Goal: Use online tool/utility

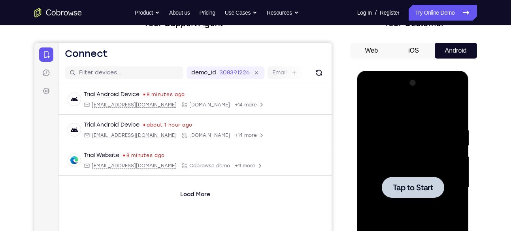
scroll to position [61, 0]
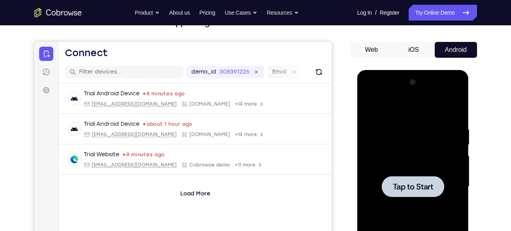
click at [419, 154] on div at bounding box center [413, 186] width 100 height 221
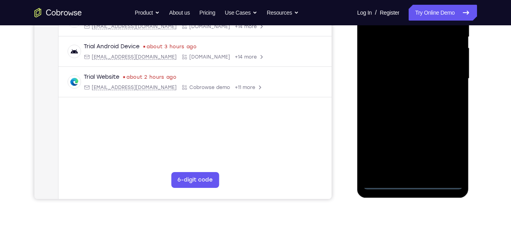
scroll to position [169, 0]
click at [407, 183] on div at bounding box center [413, 78] width 100 height 221
click at [446, 153] on div at bounding box center [413, 78] width 100 height 221
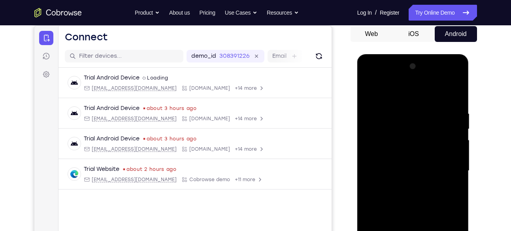
scroll to position [76, 0]
click at [404, 96] on div at bounding box center [413, 170] width 100 height 221
click at [448, 164] on div at bounding box center [413, 170] width 100 height 221
click at [408, 183] on div at bounding box center [413, 170] width 100 height 221
click at [422, 162] on div at bounding box center [413, 170] width 100 height 221
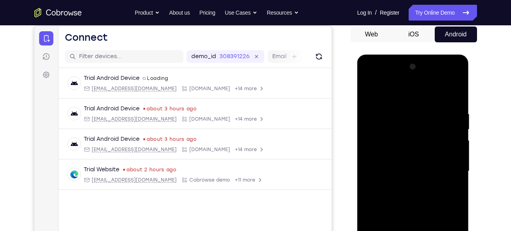
click at [422, 155] on div at bounding box center [413, 170] width 100 height 221
click at [420, 173] on div at bounding box center [413, 170] width 100 height 221
click at [423, 202] on div at bounding box center [413, 170] width 100 height 221
click at [423, 190] on div at bounding box center [413, 170] width 100 height 221
click at [424, 192] on div at bounding box center [413, 170] width 100 height 221
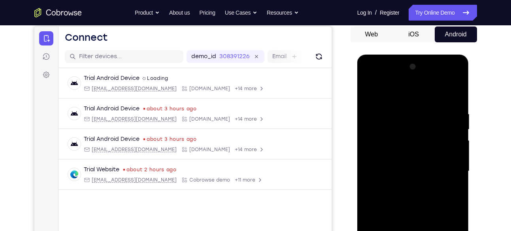
click at [449, 181] on div at bounding box center [413, 170] width 100 height 221
click at [380, 156] on div at bounding box center [413, 170] width 100 height 221
click at [415, 166] on div at bounding box center [413, 170] width 100 height 221
click at [406, 196] on div at bounding box center [413, 170] width 100 height 221
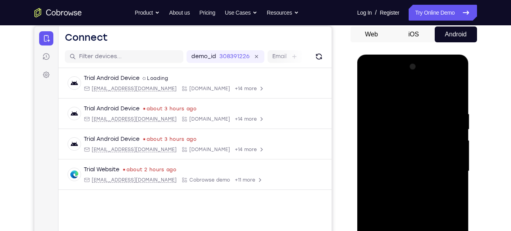
click at [406, 196] on div at bounding box center [413, 170] width 100 height 221
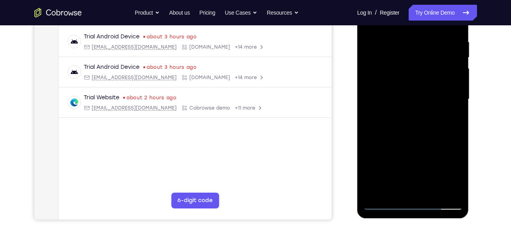
scroll to position [149, 0]
click at [389, 126] on div at bounding box center [413, 98] width 100 height 221
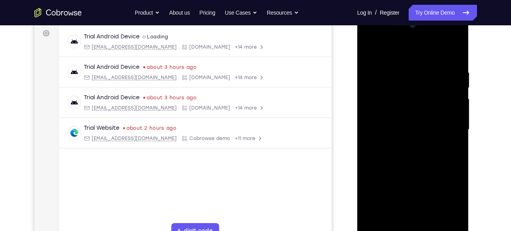
scroll to position [129, 0]
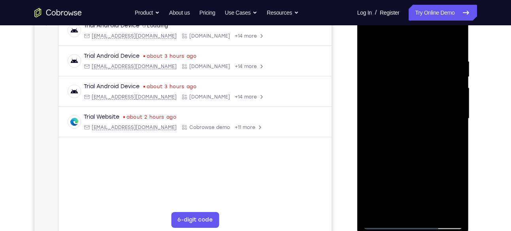
click at [440, 158] on div at bounding box center [413, 118] width 100 height 221
click at [434, 214] on div at bounding box center [413, 118] width 100 height 221
click at [434, 160] on div at bounding box center [413, 118] width 100 height 221
click at [429, 107] on div at bounding box center [413, 118] width 100 height 221
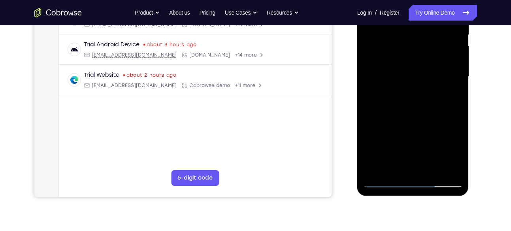
scroll to position [171, 0]
click at [450, 149] on div at bounding box center [413, 76] width 100 height 221
click at [401, 98] on div at bounding box center [413, 76] width 100 height 221
click at [458, 155] on div at bounding box center [413, 76] width 100 height 221
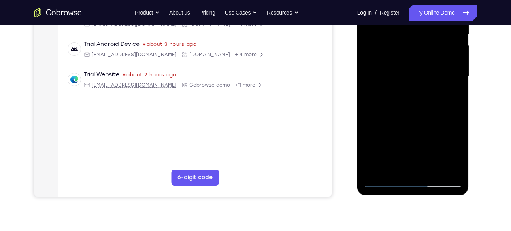
click at [404, 95] on div at bounding box center [413, 76] width 100 height 221
click at [394, 166] on div at bounding box center [413, 76] width 100 height 221
click at [433, 121] on div at bounding box center [413, 76] width 100 height 221
click at [449, 89] on div at bounding box center [413, 76] width 100 height 221
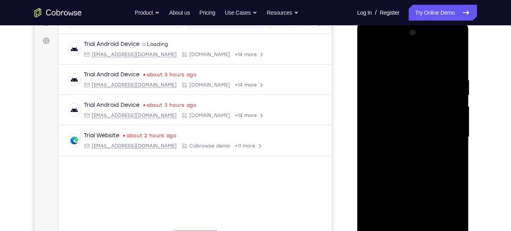
click at [374, 58] on div at bounding box center [413, 136] width 100 height 221
click at [370, 56] on div at bounding box center [413, 136] width 100 height 221
click at [408, 75] on div at bounding box center [413, 136] width 100 height 221
click at [407, 82] on div at bounding box center [413, 136] width 100 height 221
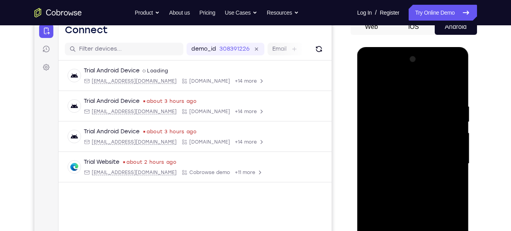
scroll to position [120, 0]
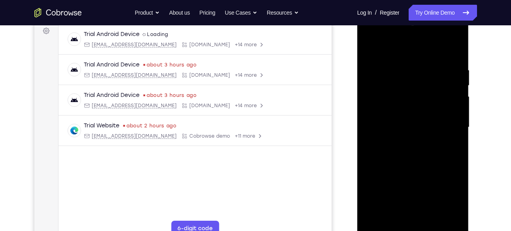
click at [452, 128] on div at bounding box center [413, 127] width 100 height 221
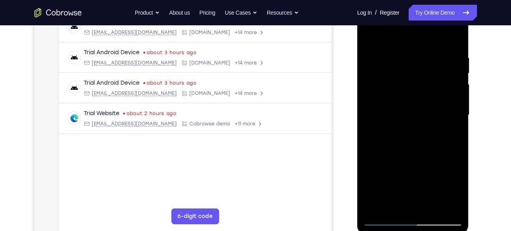
click at [453, 127] on div at bounding box center [413, 114] width 100 height 221
drag, startPoint x: 455, startPoint y: 39, endPoint x: 834, endPoint y: 47, distance: 378.9
click at [455, 39] on div at bounding box center [413, 114] width 100 height 221
click at [452, 38] on div at bounding box center [413, 114] width 100 height 221
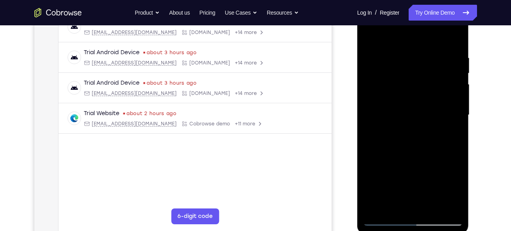
click at [452, 38] on div at bounding box center [413, 114] width 100 height 221
click at [452, 37] on div at bounding box center [413, 114] width 100 height 221
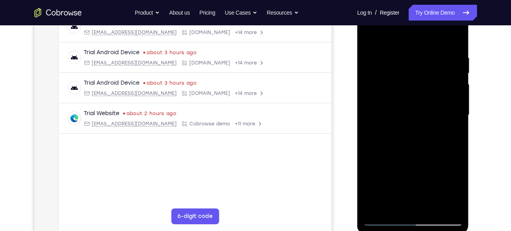
click at [452, 37] on div at bounding box center [413, 114] width 100 height 221
click at [444, 86] on div at bounding box center [413, 114] width 100 height 221
click at [453, 35] on div at bounding box center [413, 114] width 100 height 221
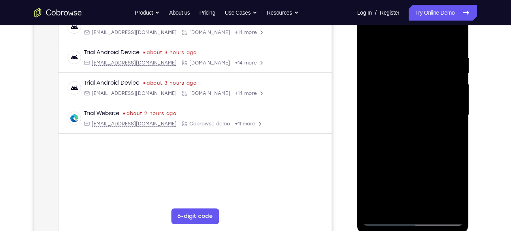
click at [453, 35] on div at bounding box center [413, 114] width 100 height 221
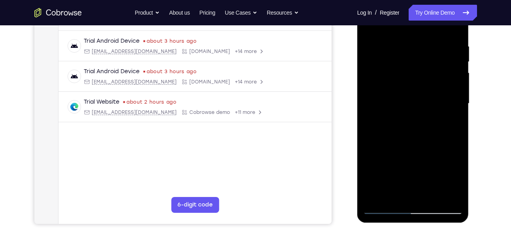
scroll to position [108, 0]
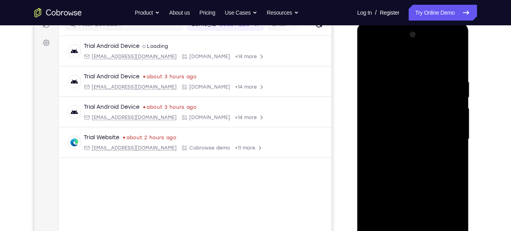
click at [432, 106] on div at bounding box center [413, 138] width 100 height 221
click at [455, 60] on div at bounding box center [413, 138] width 100 height 221
click at [398, 76] on div at bounding box center [413, 138] width 100 height 221
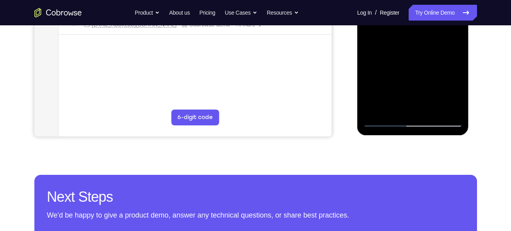
scroll to position [232, 0]
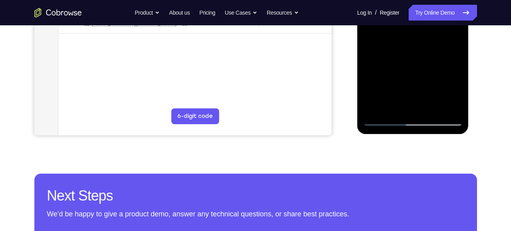
click at [377, 110] on div at bounding box center [413, 14] width 100 height 221
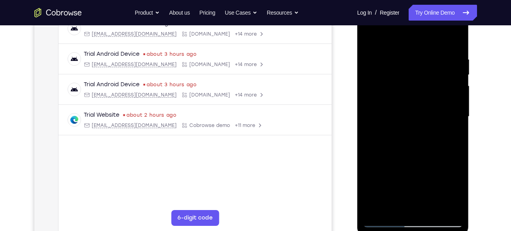
scroll to position [138, 0]
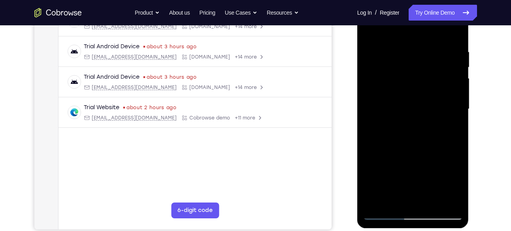
drag, startPoint x: 416, startPoint y: 64, endPoint x: 423, endPoint y: 144, distance: 79.7
click at [423, 144] on div at bounding box center [413, 108] width 100 height 221
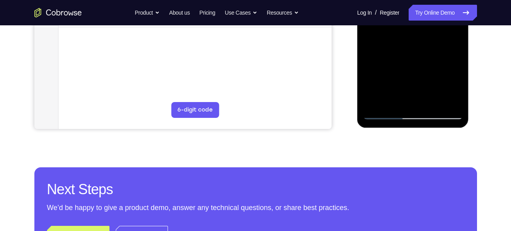
scroll to position [241, 0]
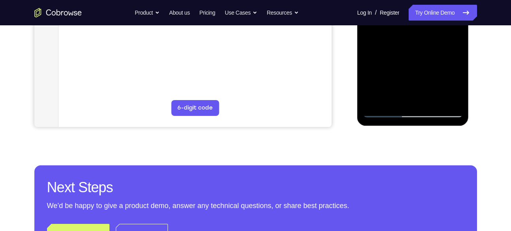
click at [430, 99] on div at bounding box center [413, 6] width 100 height 221
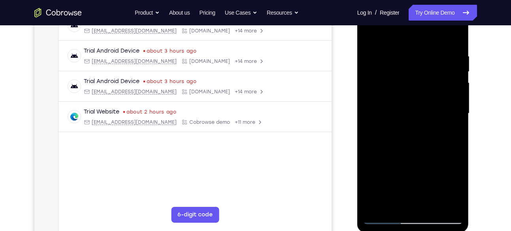
scroll to position [112, 0]
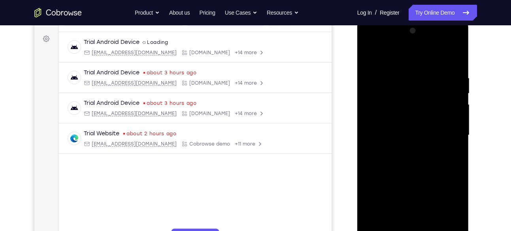
click at [407, 63] on div at bounding box center [413, 134] width 100 height 221
